Goal: Navigation & Orientation: Find specific page/section

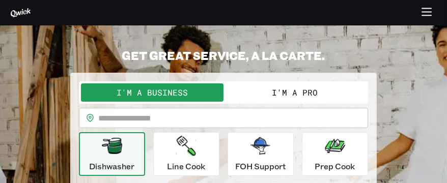
scroll to position [19, 0]
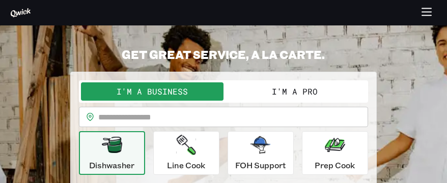
click at [311, 84] on button "I'm a Pro" at bounding box center [295, 91] width 143 height 18
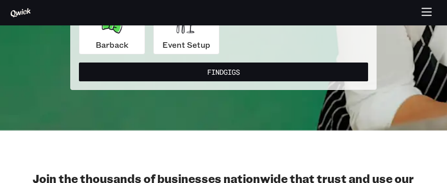
scroll to position [0, 0]
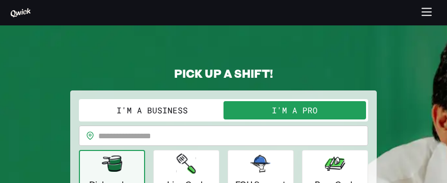
click at [432, 18] on icon "button" at bounding box center [427, 13] width 12 height 12
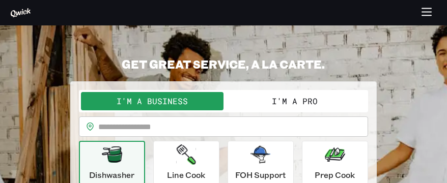
scroll to position [5, 0]
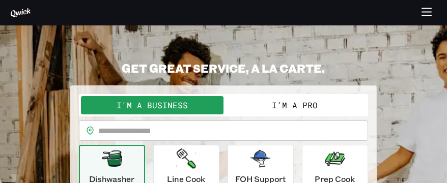
click at [17, 13] on icon at bounding box center [21, 12] width 20 height 9
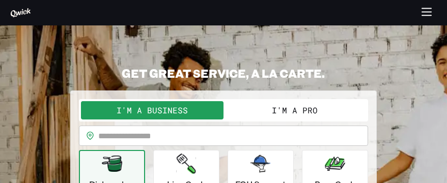
click at [17, 13] on icon at bounding box center [20, 13] width 21 height 10
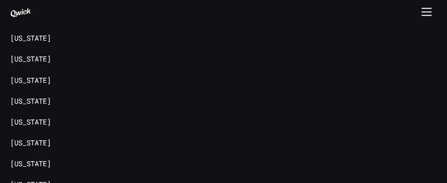
scroll to position [3479, 0]
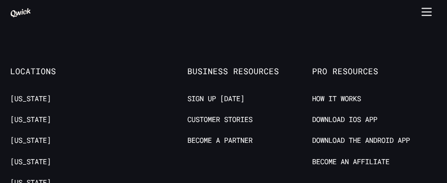
scroll to position [1573, 0]
